Goal: Task Accomplishment & Management: Manage account settings

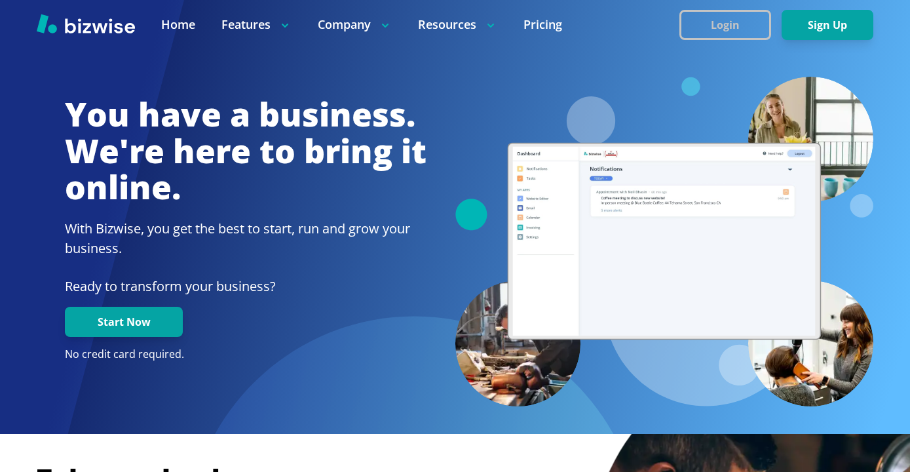
click at [764, 20] on button "Login" at bounding box center [725, 25] width 92 height 30
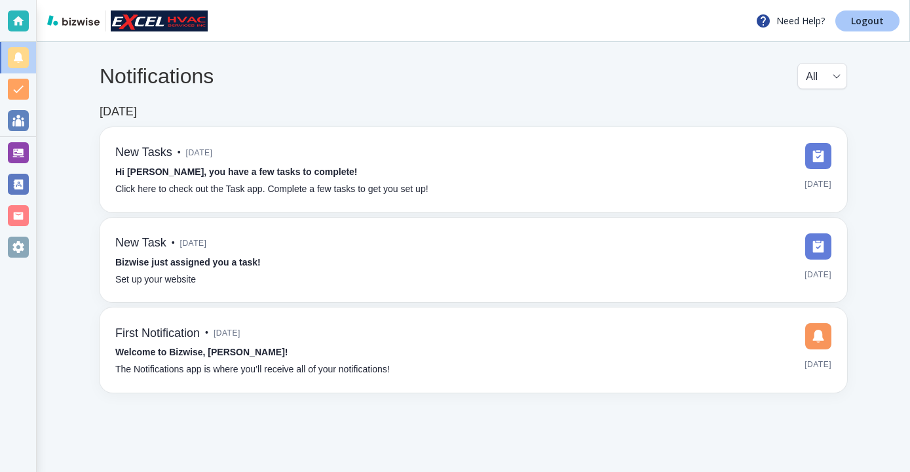
click at [846, 18] on link "Logout" at bounding box center [867, 20] width 64 height 21
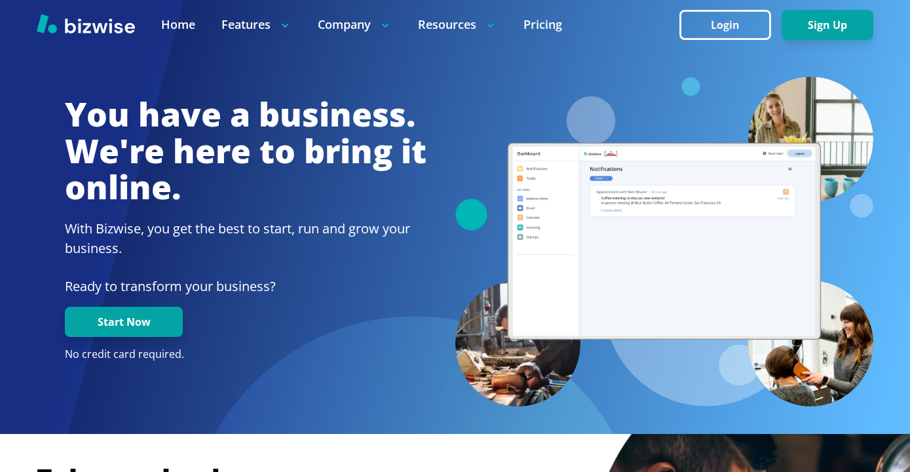
click at [728, 7] on div at bounding box center [455, 24] width 910 height 49
click at [728, 17] on button "Login" at bounding box center [725, 25] width 92 height 30
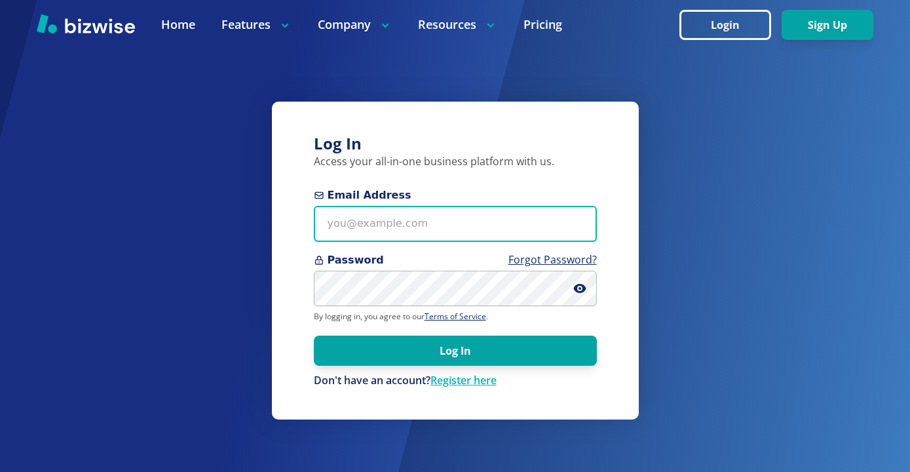
click at [475, 214] on input "Email Address" at bounding box center [455, 224] width 283 height 36
paste input "[EMAIL_ADDRESS][DOMAIN_NAME]"
type input "[EMAIL_ADDRESS][DOMAIN_NAME]"
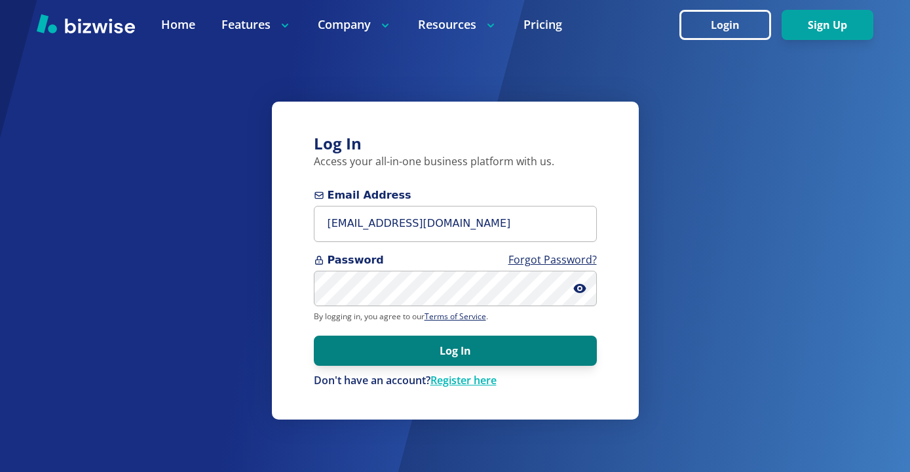
click at [473, 352] on button "Log In" at bounding box center [455, 350] width 283 height 30
